Goal: Task Accomplishment & Management: Manage account settings

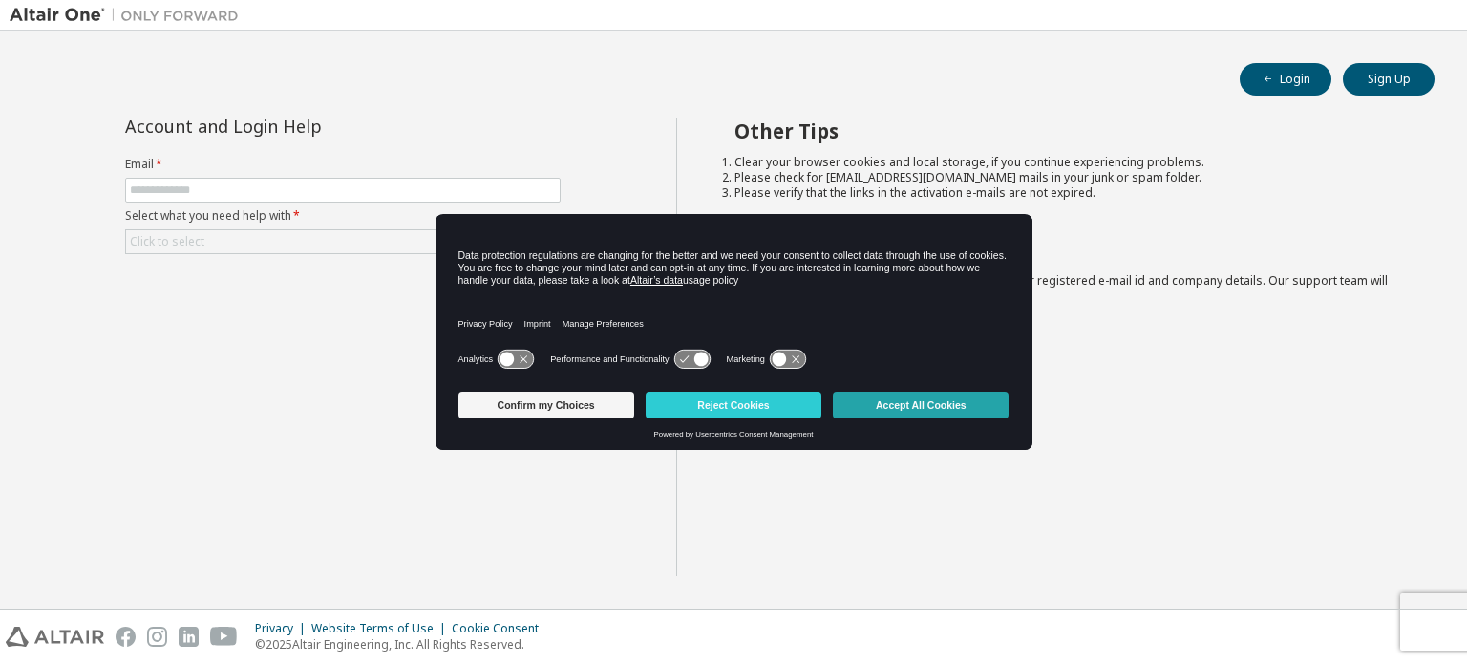
click at [901, 397] on button "Accept All Cookies" at bounding box center [921, 405] width 176 height 27
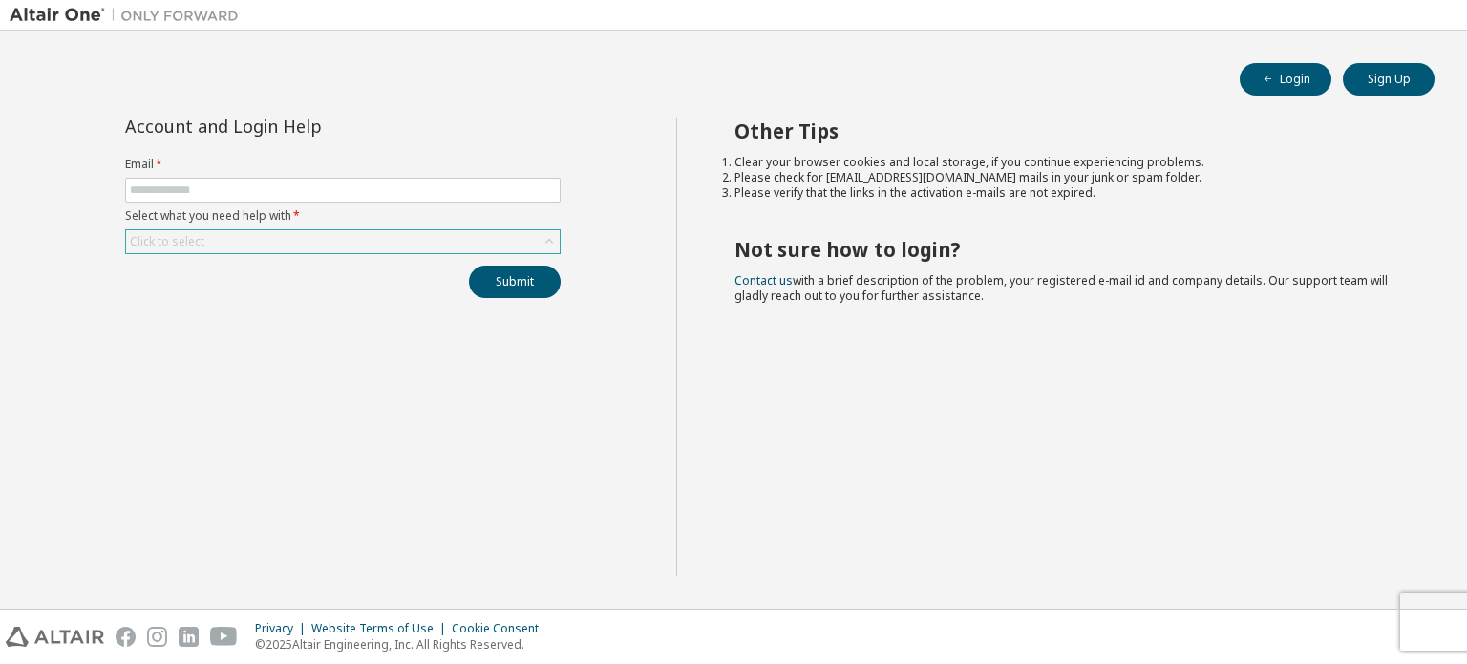
click at [363, 237] on div "Click to select" at bounding box center [343, 241] width 434 height 23
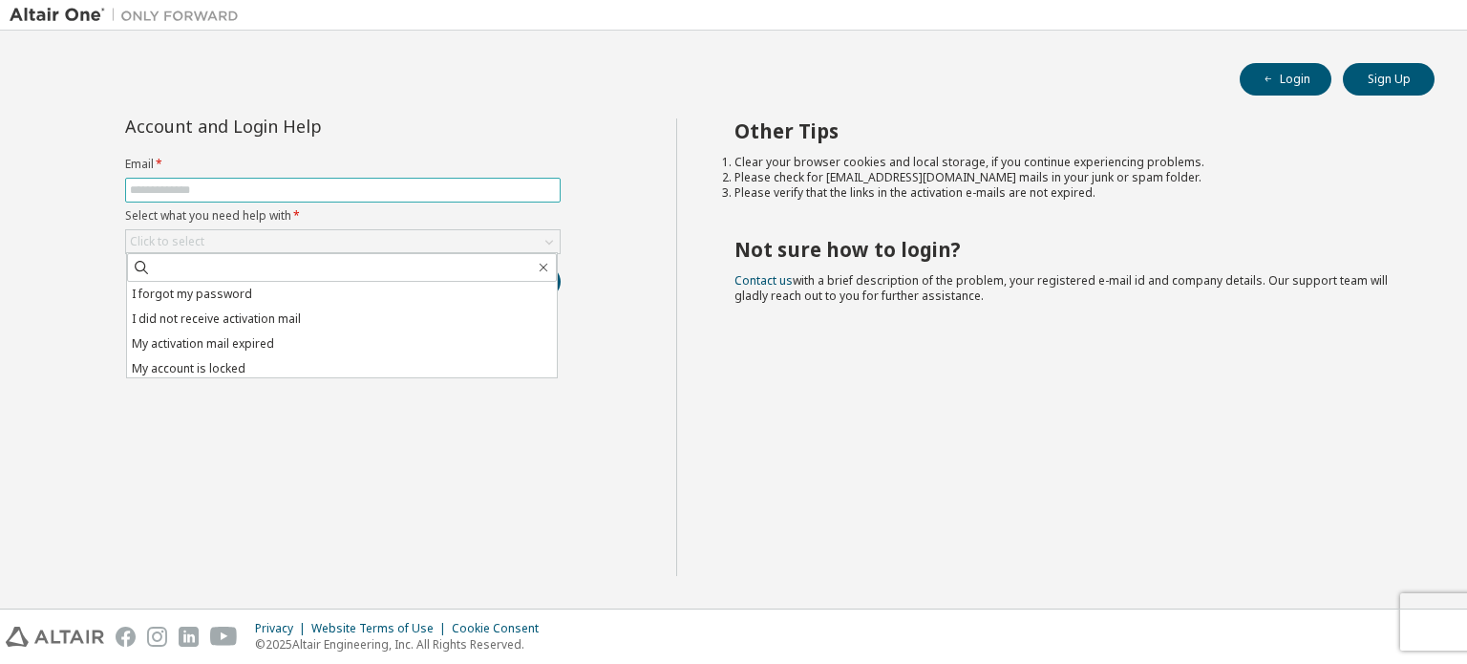
click at [274, 179] on span at bounding box center [342, 190] width 435 height 25
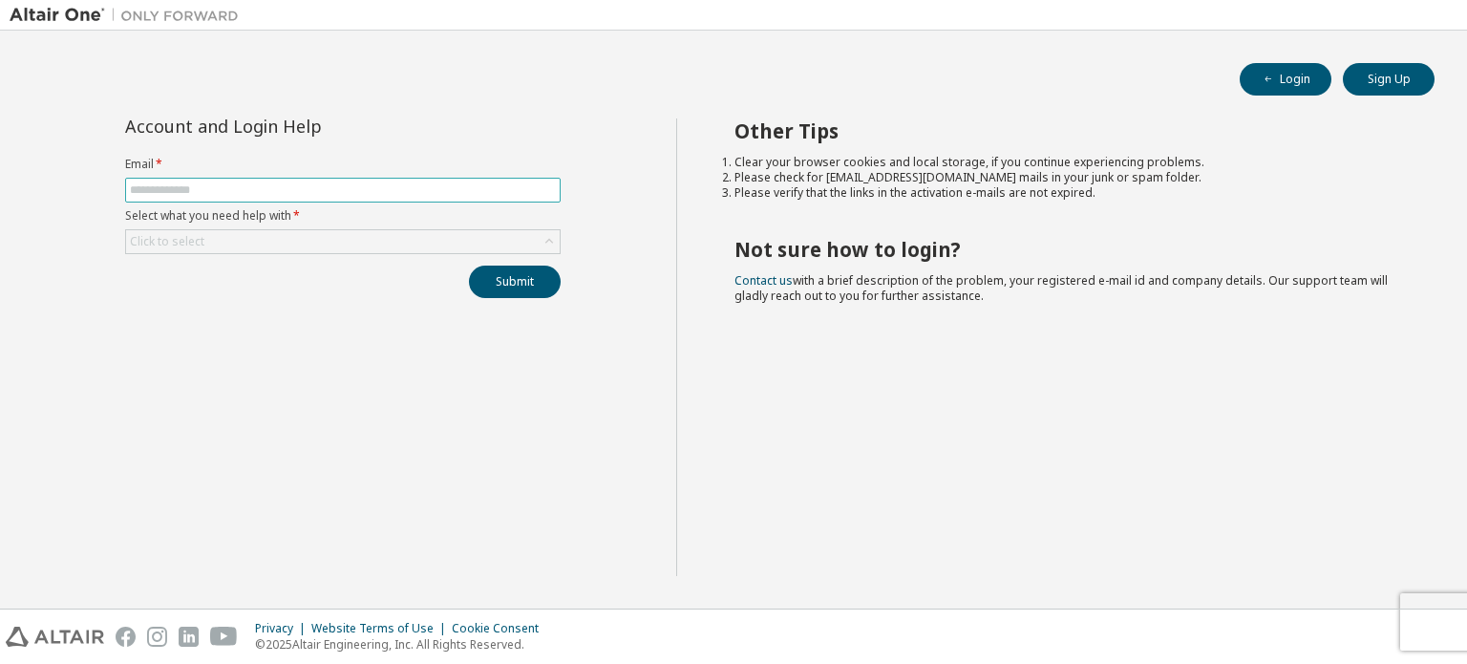
click at [267, 187] on input "text" at bounding box center [343, 189] width 426 height 15
click at [274, 181] on span at bounding box center [342, 190] width 435 height 25
click at [183, 187] on input "text" at bounding box center [343, 189] width 426 height 15
type input "**********"
click at [188, 235] on div "Click to select" at bounding box center [167, 241] width 74 height 15
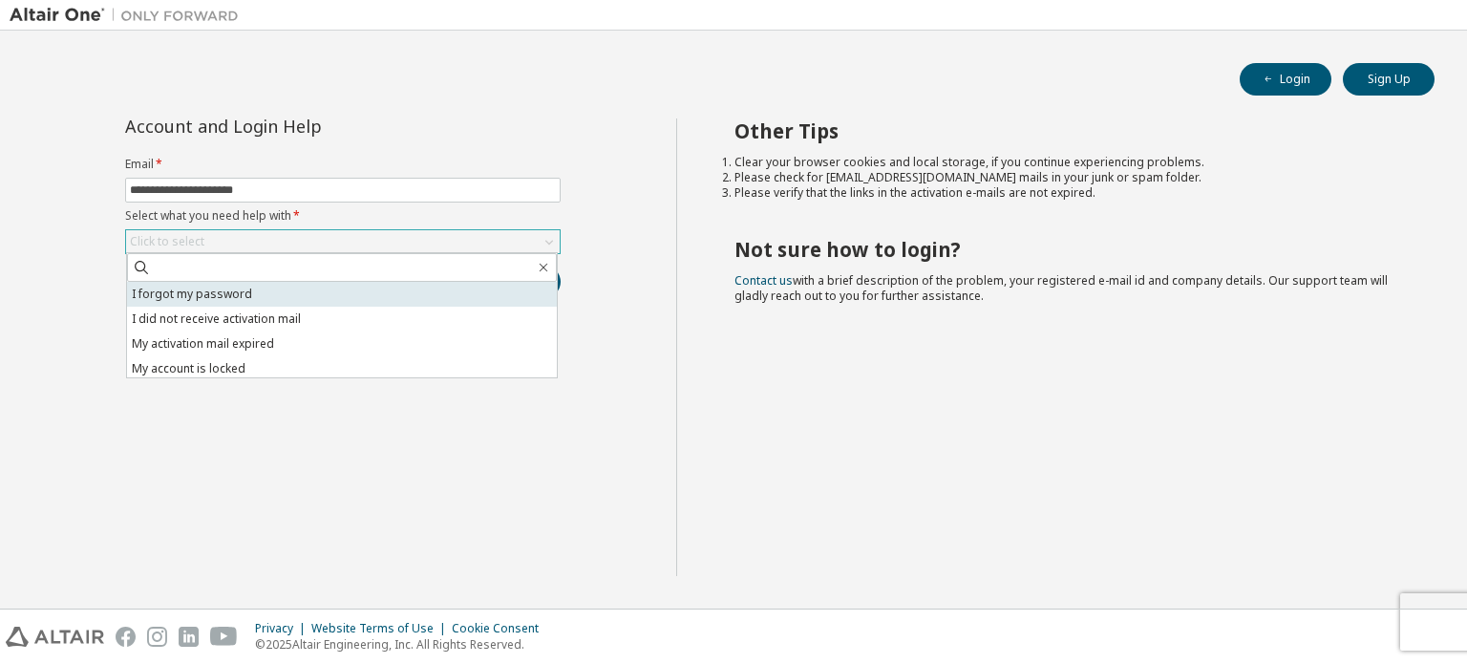
click at [194, 289] on li "I forgot my password" at bounding box center [342, 294] width 430 height 25
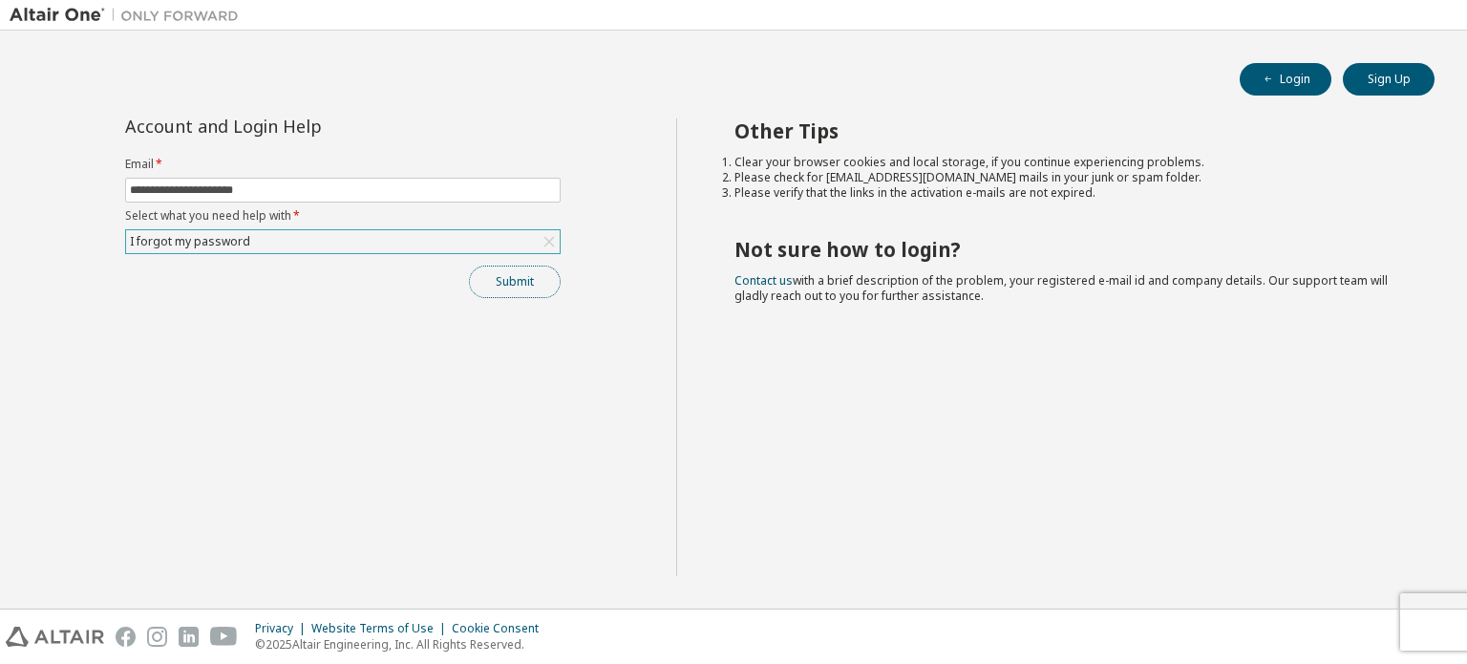
click at [554, 280] on button "Submit" at bounding box center [515, 282] width 92 height 32
click at [1284, 75] on button "Login" at bounding box center [1286, 79] width 92 height 32
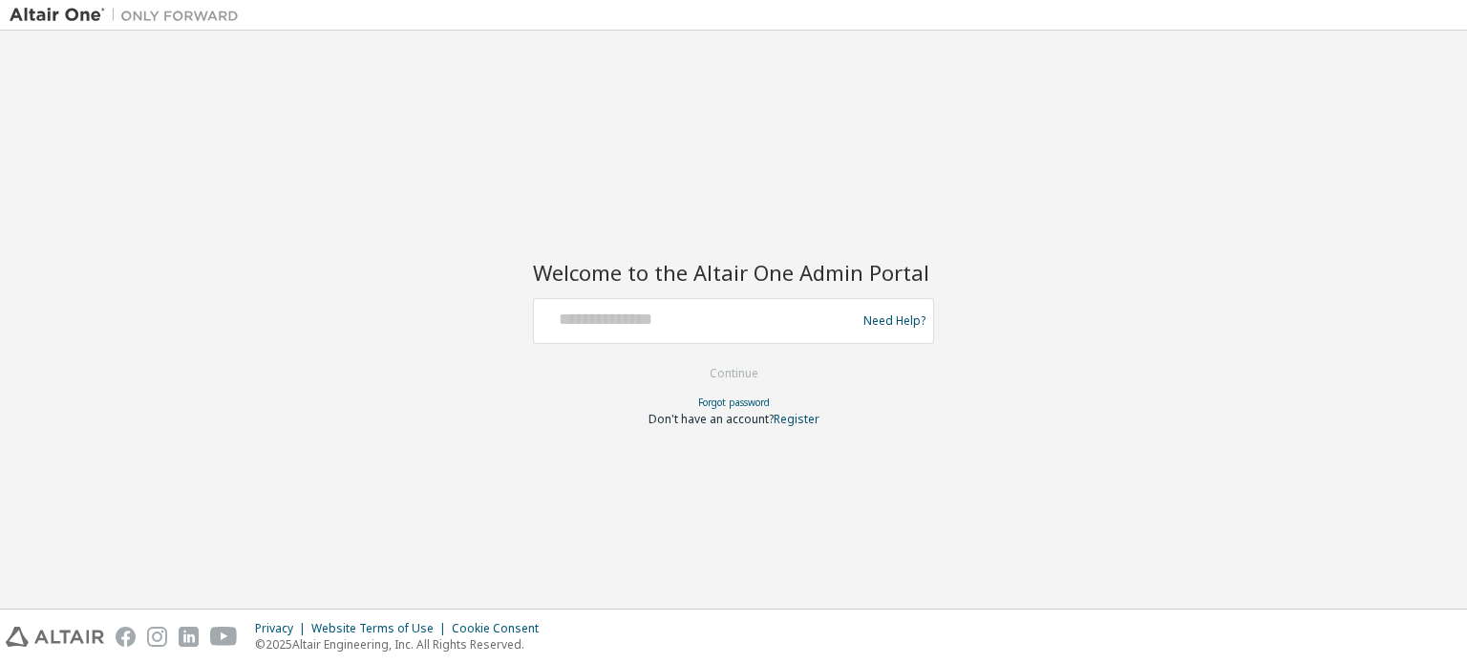
click at [691, 331] on div at bounding box center [698, 321] width 312 height 36
click at [694, 308] on input "text" at bounding box center [698, 317] width 312 height 28
type input "**********"
click at [757, 373] on button "Continue" at bounding box center [734, 373] width 89 height 29
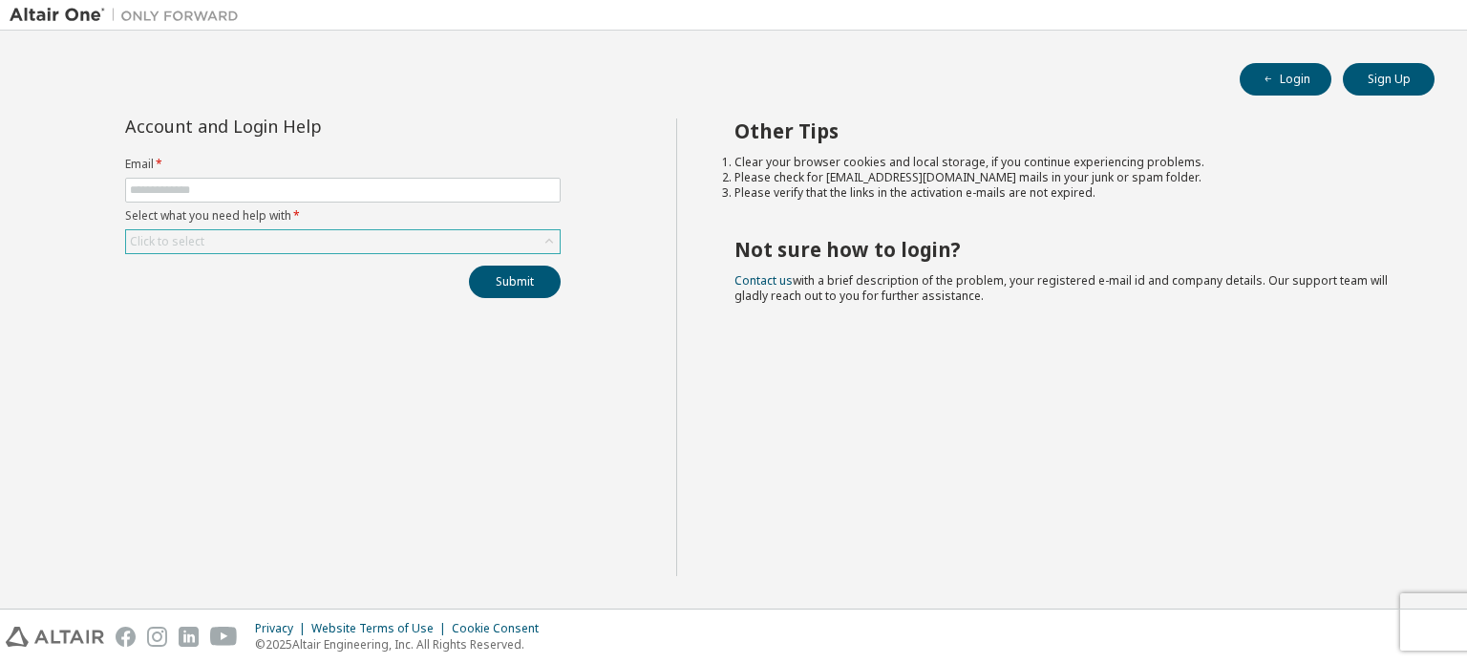
click at [241, 236] on div "Click to select" at bounding box center [343, 241] width 434 height 23
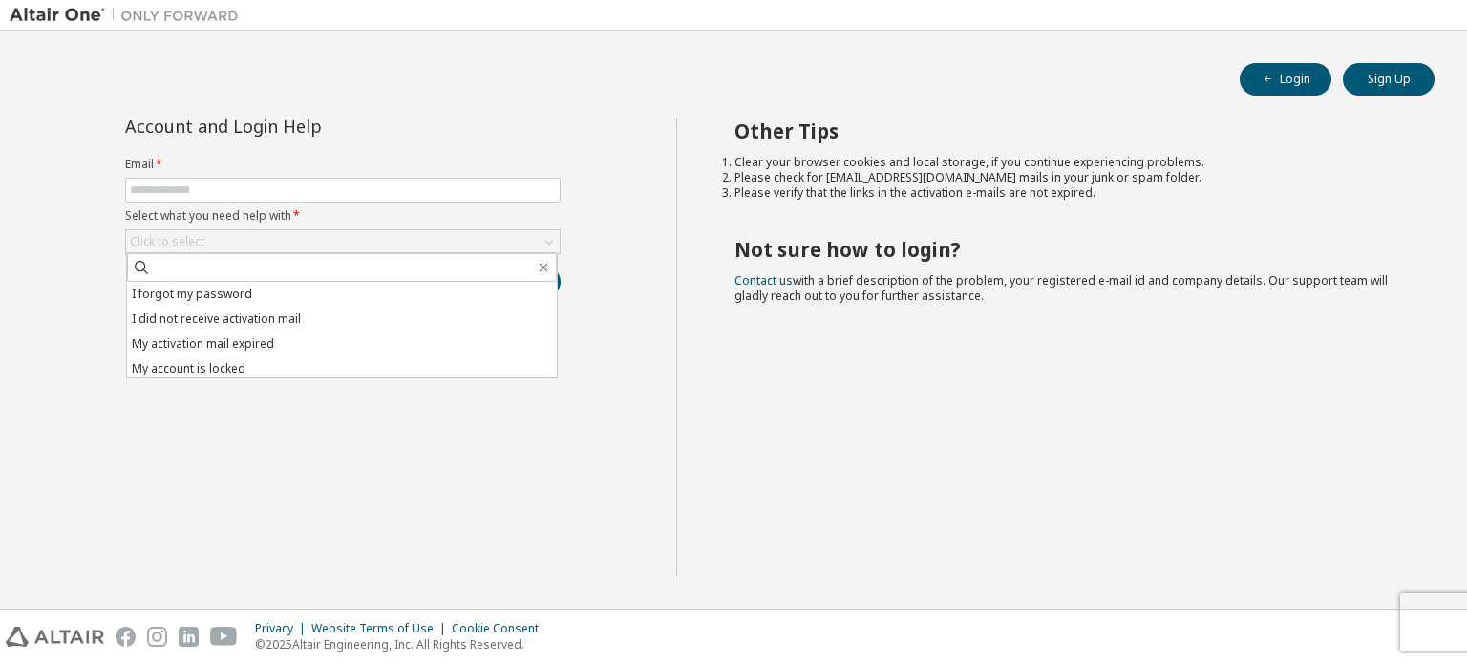
click at [230, 290] on li "I forgot my password" at bounding box center [342, 294] width 430 height 25
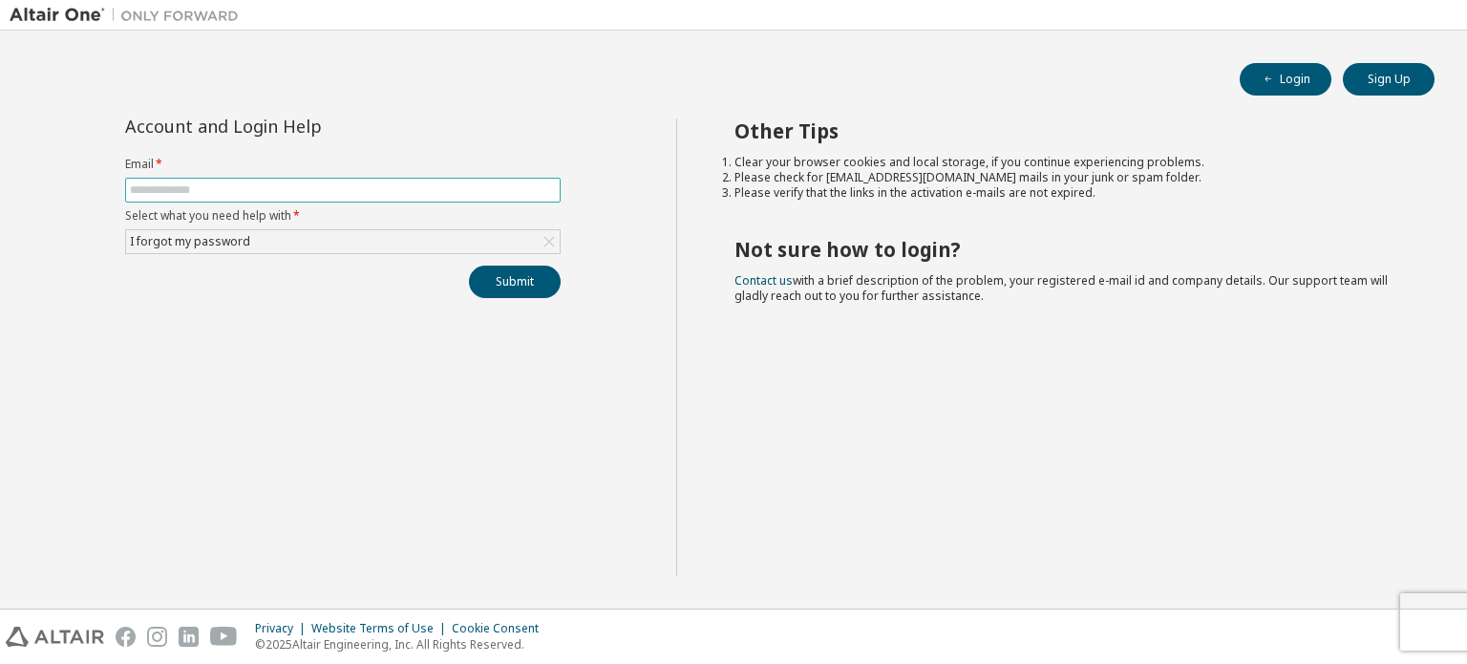
click at [240, 184] on input "text" at bounding box center [343, 189] width 426 height 15
type input "**********"
click at [515, 289] on button "Submit" at bounding box center [515, 282] width 92 height 32
click at [1285, 85] on button "Login" at bounding box center [1286, 79] width 92 height 32
